Goal: Obtain resource: Download file/media

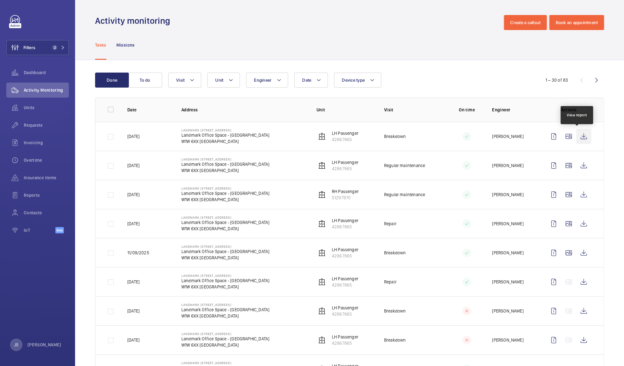
click at [576, 137] on wm-front-icon-button at bounding box center [583, 136] width 15 height 15
click at [576, 221] on wm-front-icon-button at bounding box center [583, 223] width 15 height 15
click at [576, 284] on wm-front-icon-button at bounding box center [583, 281] width 15 height 15
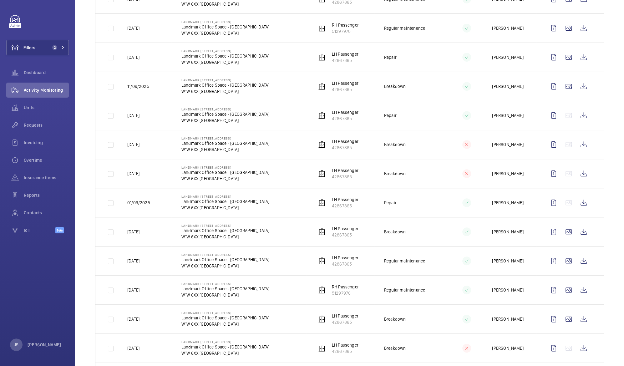
scroll to position [175, 0]
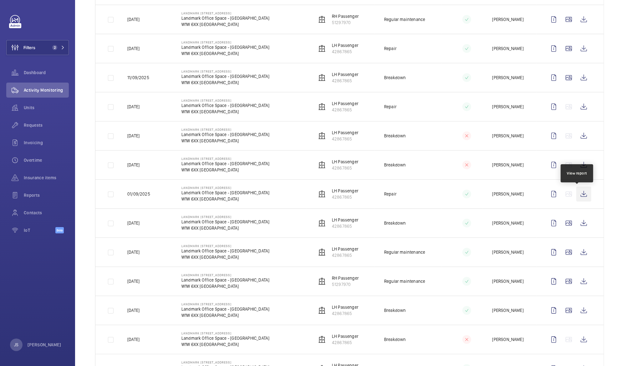
click at [577, 198] on wm-front-icon-button at bounding box center [583, 193] width 15 height 15
click at [578, 77] on wm-front-icon-button at bounding box center [583, 77] width 15 height 15
click at [580, 74] on wm-front-icon-button at bounding box center [583, 77] width 15 height 15
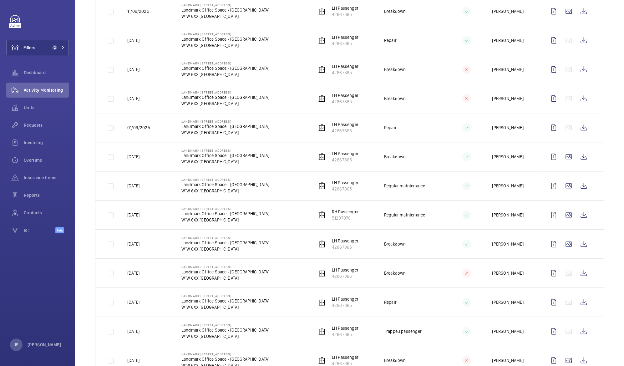
scroll to position [247, 0]
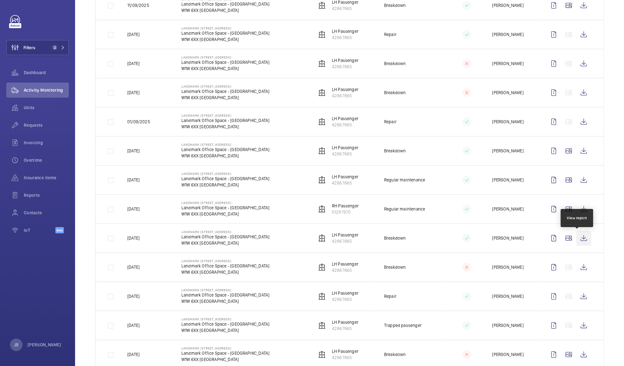
click at [578, 238] on wm-front-icon-button at bounding box center [583, 237] width 15 height 15
click at [577, 267] on wm-front-icon-button at bounding box center [583, 266] width 15 height 15
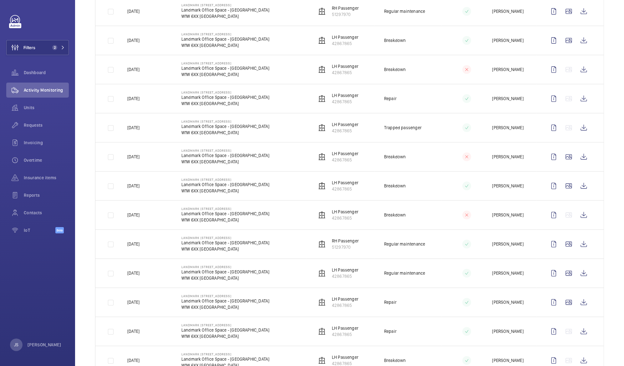
scroll to position [646, 0]
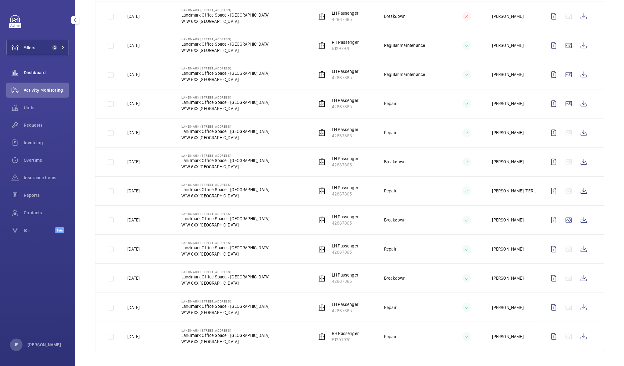
click at [36, 72] on span "Dashboard" at bounding box center [46, 72] width 45 height 6
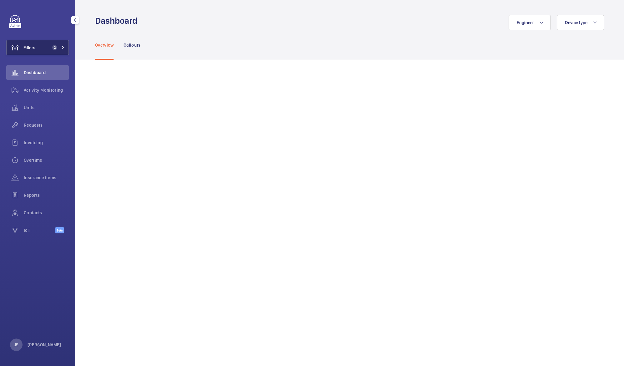
click at [34, 53] on span "Filters" at bounding box center [21, 47] width 29 height 15
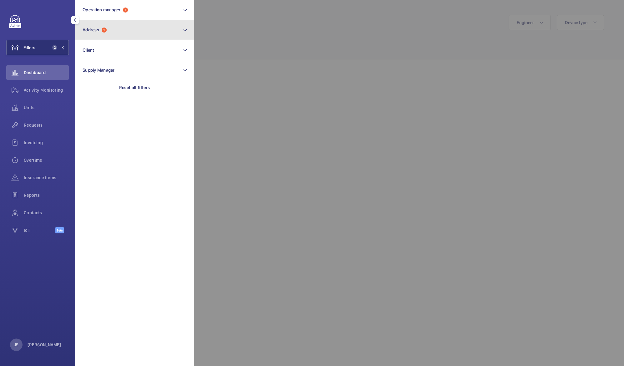
click at [94, 30] on span "Address" at bounding box center [91, 29] width 17 height 5
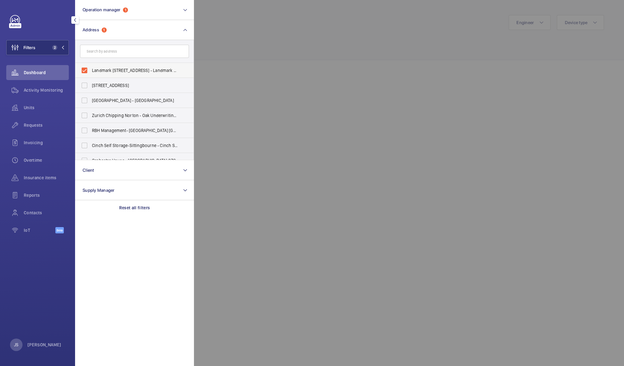
click at [96, 68] on span "Landmark [STREET_ADDRESS] - Landmark Office Space - [GEOGRAPHIC_DATA]" at bounding box center [135, 70] width 86 height 6
click at [91, 68] on input "Landmark [STREET_ADDRESS] - Landmark Office Space - [GEOGRAPHIC_DATA]" at bounding box center [84, 70] width 13 height 13
checkbox input "false"
click at [228, 44] on div at bounding box center [506, 183] width 624 height 366
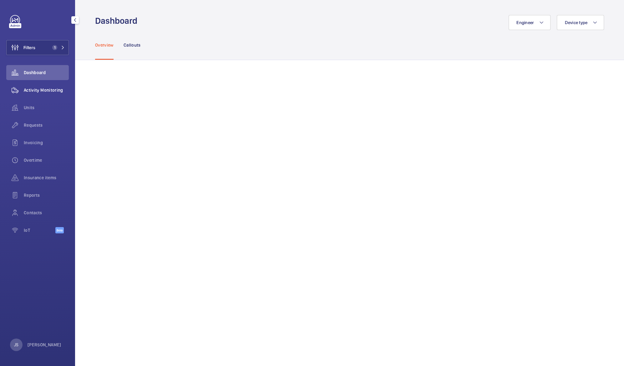
click at [37, 90] on span "Activity Monitoring" at bounding box center [46, 90] width 45 height 6
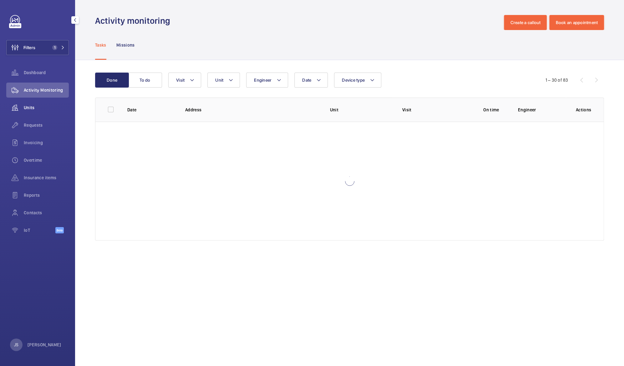
click at [32, 104] on div "Units" at bounding box center [37, 107] width 63 height 15
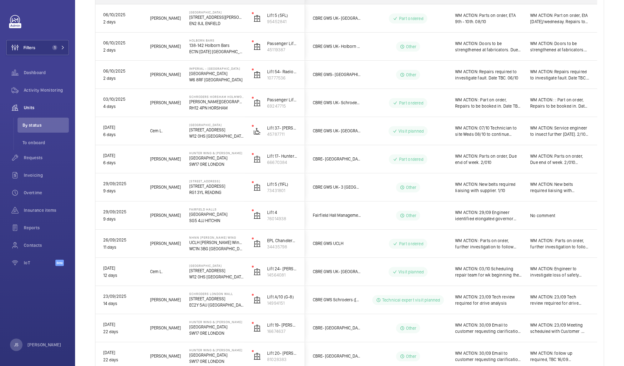
scroll to position [342, 0]
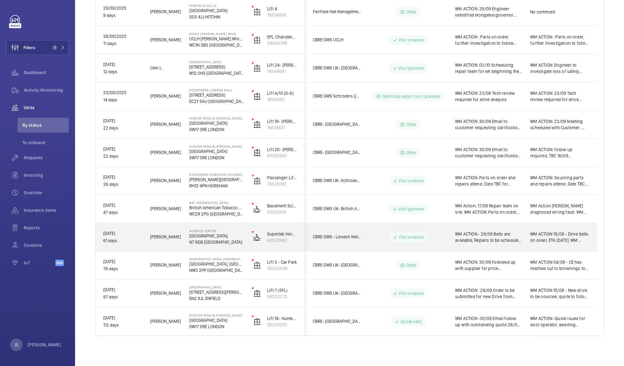
click at [485, 235] on span "WM ACTION - 26/09 Belts are available, Repairs to be scheduled. 11/08 Further p…" at bounding box center [488, 237] width 67 height 13
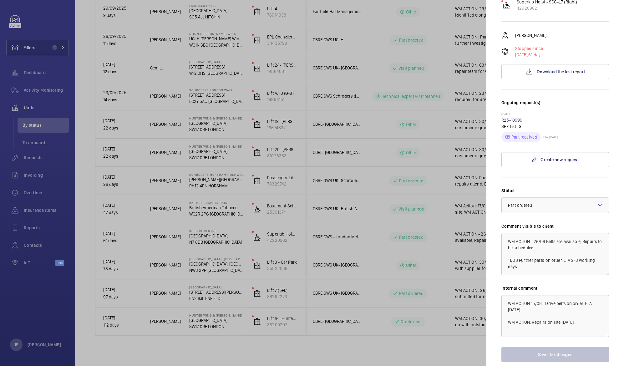
scroll to position [95, 0]
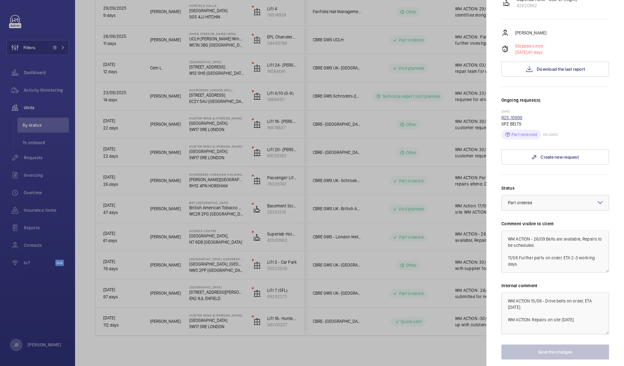
click at [511, 115] on link "R25-10999" at bounding box center [511, 117] width 21 height 5
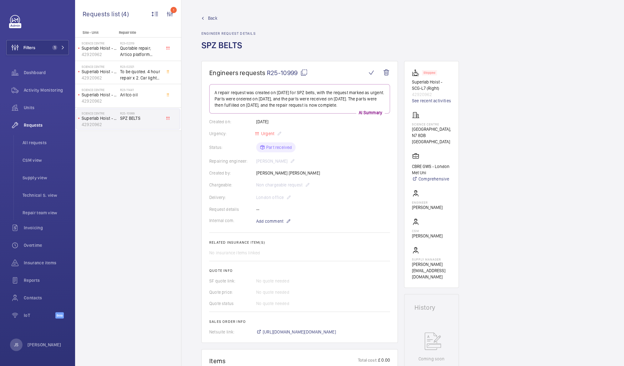
click at [276, 73] on span "R25-10999" at bounding box center [287, 73] width 41 height 8
click at [277, 72] on span "R25-10999" at bounding box center [287, 73] width 41 height 8
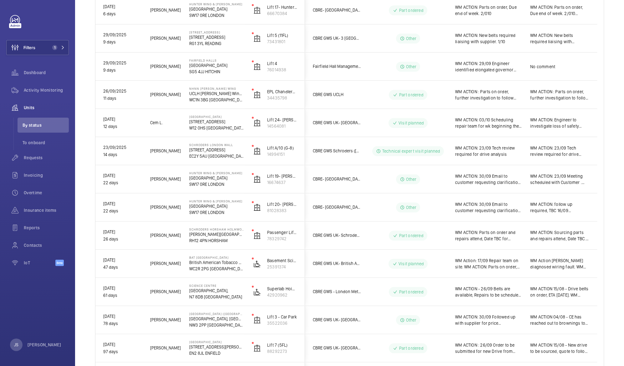
scroll to position [342, 0]
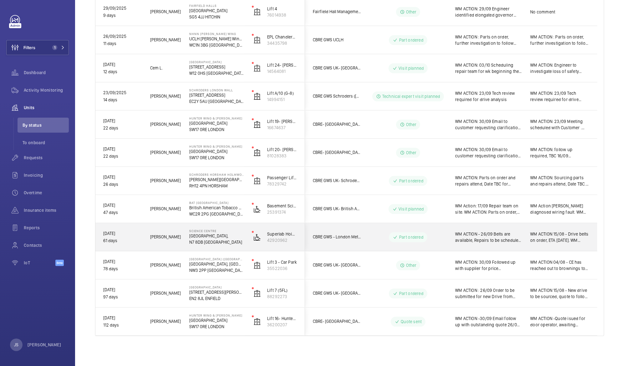
click at [471, 235] on span "WM ACTION - 26/09 Belts are available, Repairs to be scheduled. 11/08 Further p…" at bounding box center [488, 237] width 67 height 13
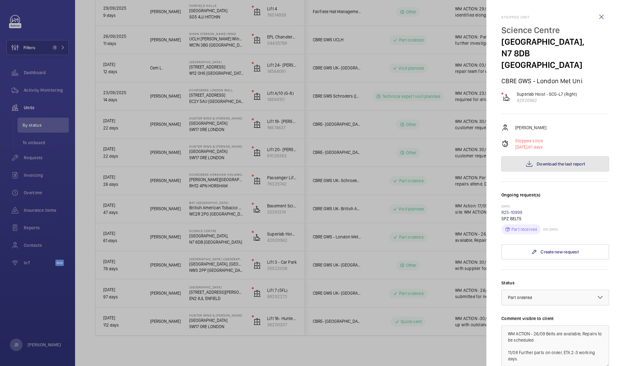
click at [531, 156] on button "Download the last report" at bounding box center [555, 163] width 108 height 15
